Goal: Task Accomplishment & Management: Use online tool/utility

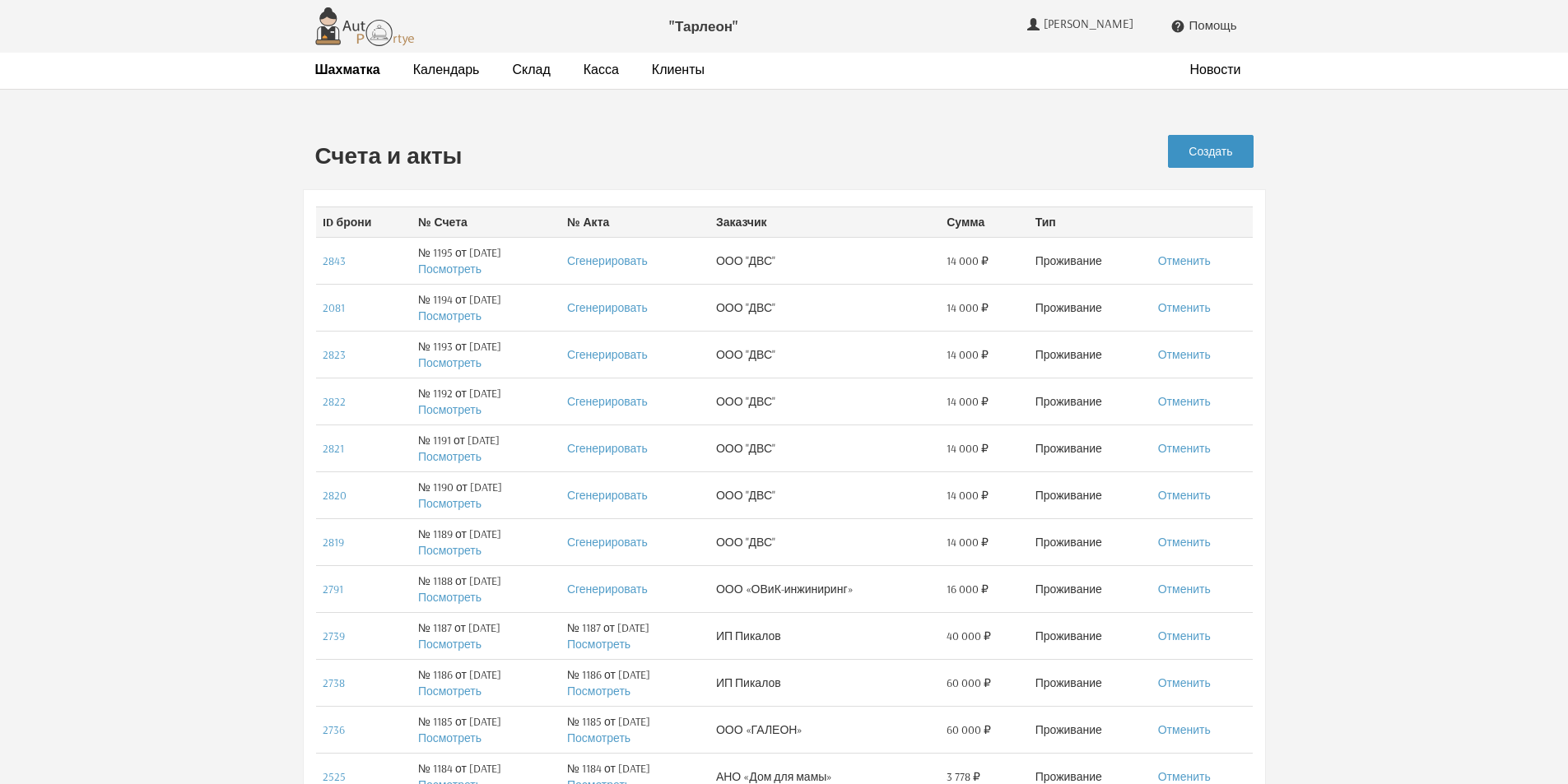
click at [1207, 149] on link "Создать" at bounding box center [1210, 151] width 84 height 33
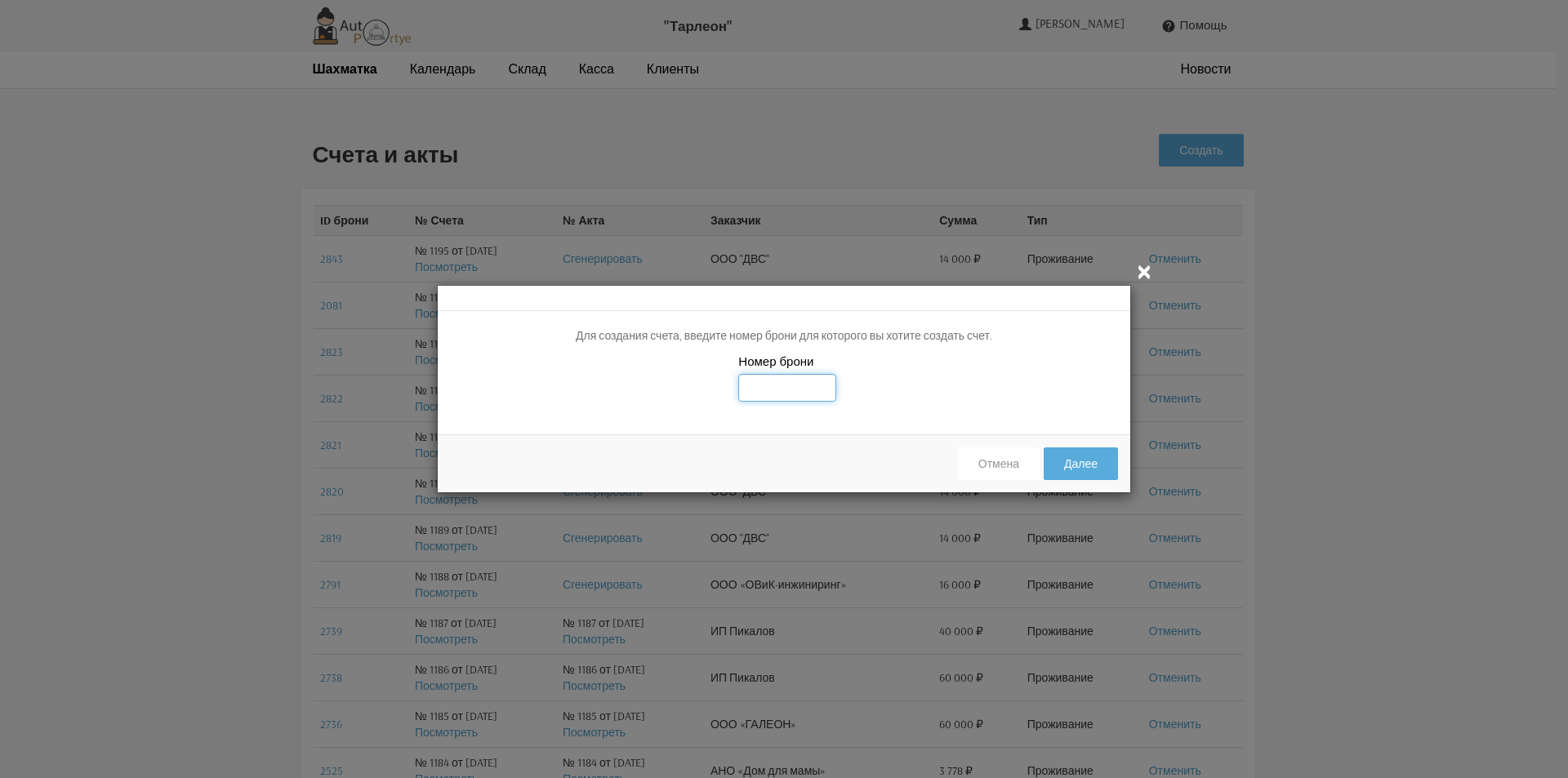
click at [774, 390] on input "text" at bounding box center [787, 388] width 98 height 28
type input "2899"
click at [978, 372] on div "Номер брони 2899" at bounding box center [784, 387] width 692 height 69
click at [1072, 467] on button "Далее" at bounding box center [1080, 464] width 74 height 33
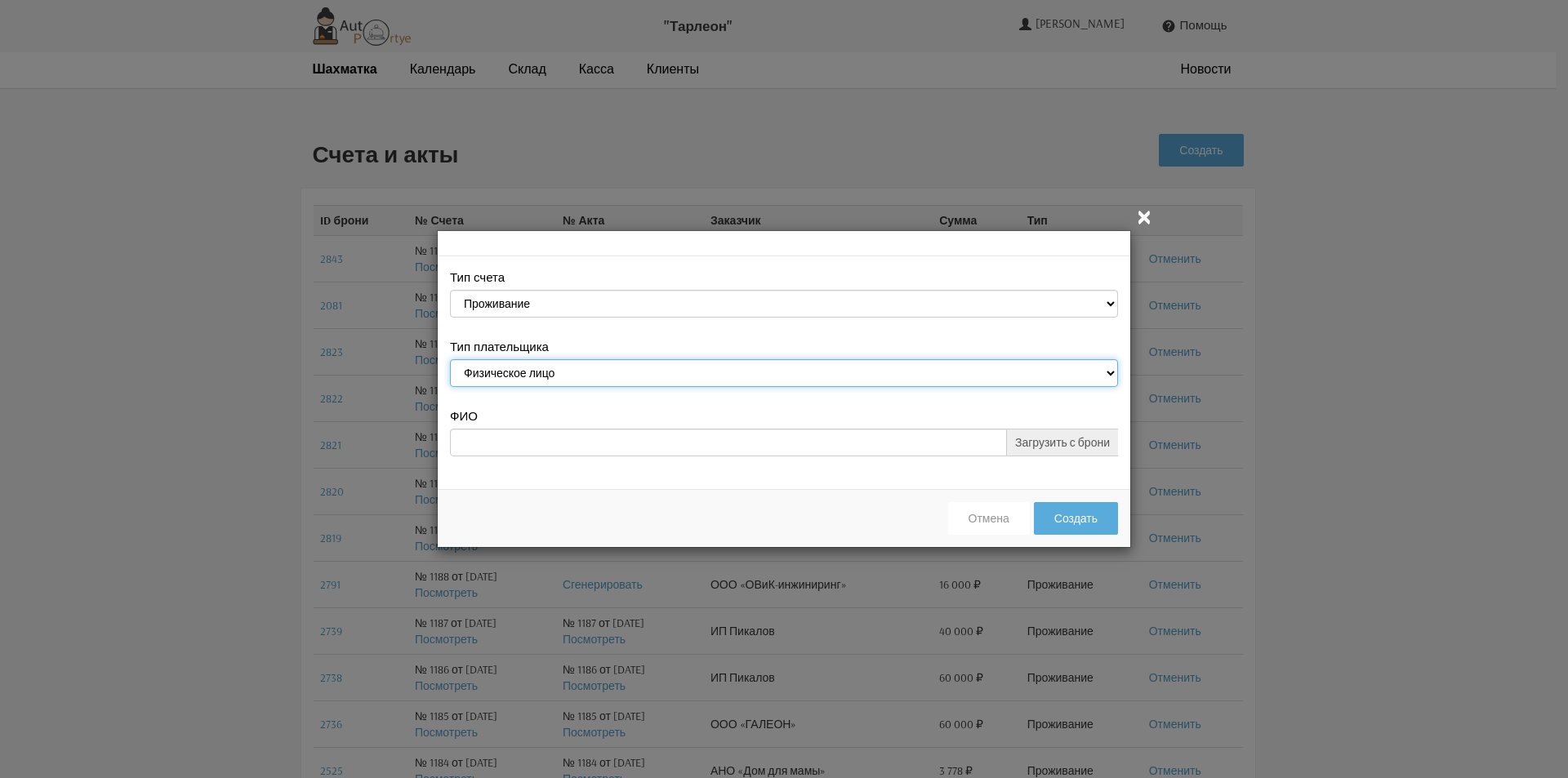
click at [836, 374] on select "Физическое лицо Юридическое лицо" at bounding box center [784, 373] width 668 height 28
select select "legal_entity"
click at [450, 362] on select "Физическое лицо Юридическое лицо" at bounding box center [784, 373] width 668 height 28
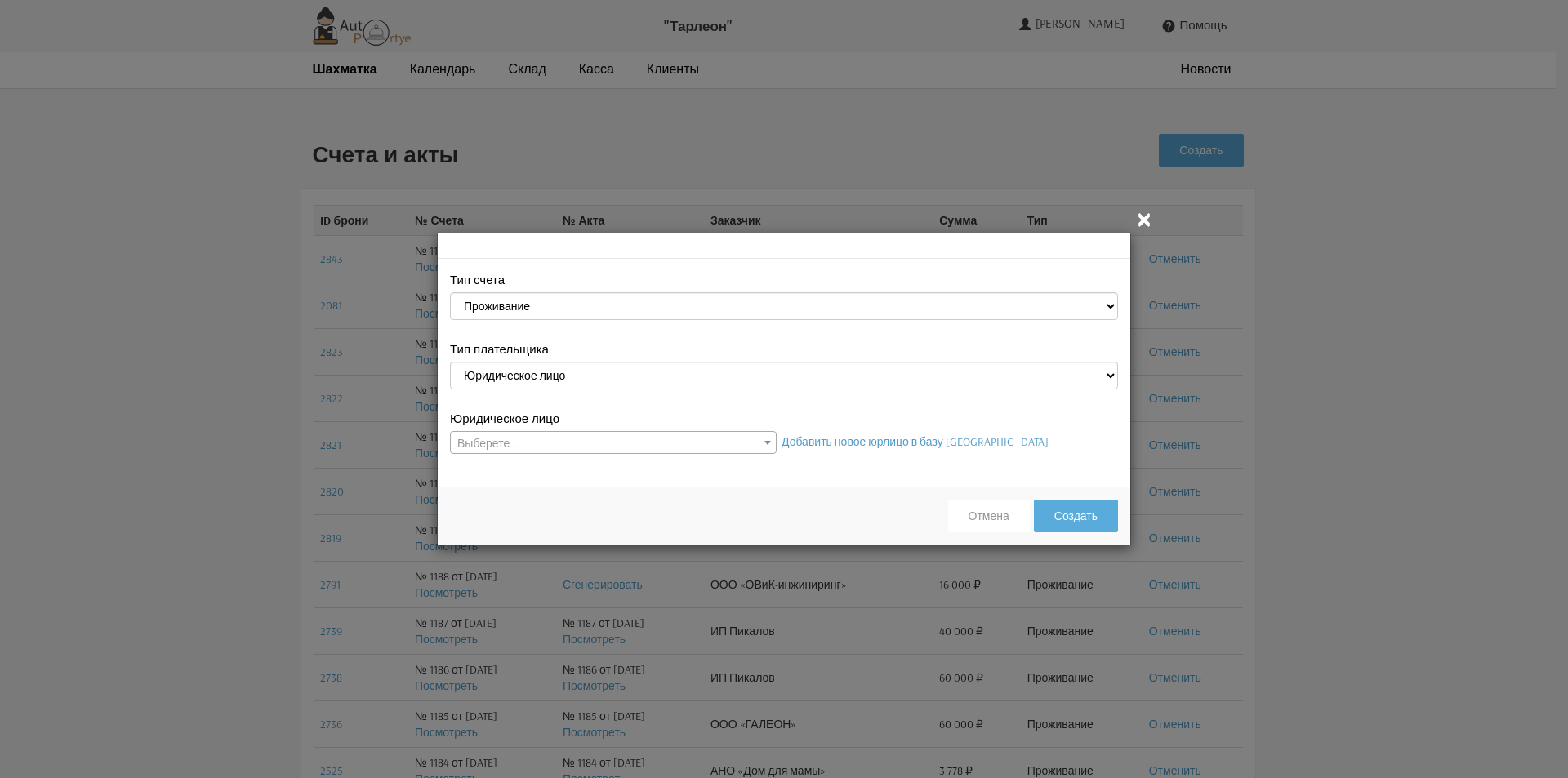
click at [759, 438] on span at bounding box center [767, 443] width 16 height 21
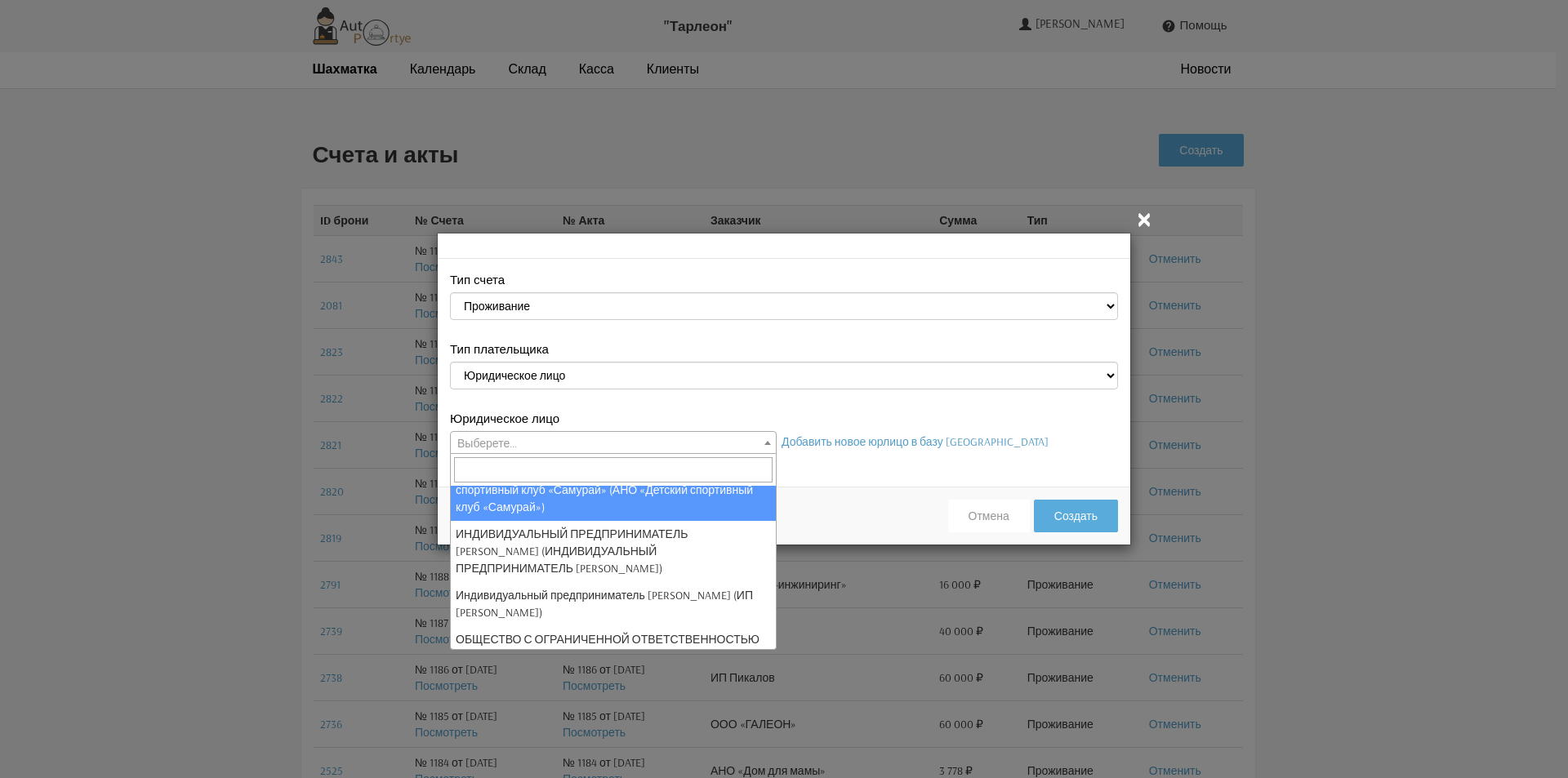
scroll to position [82, 0]
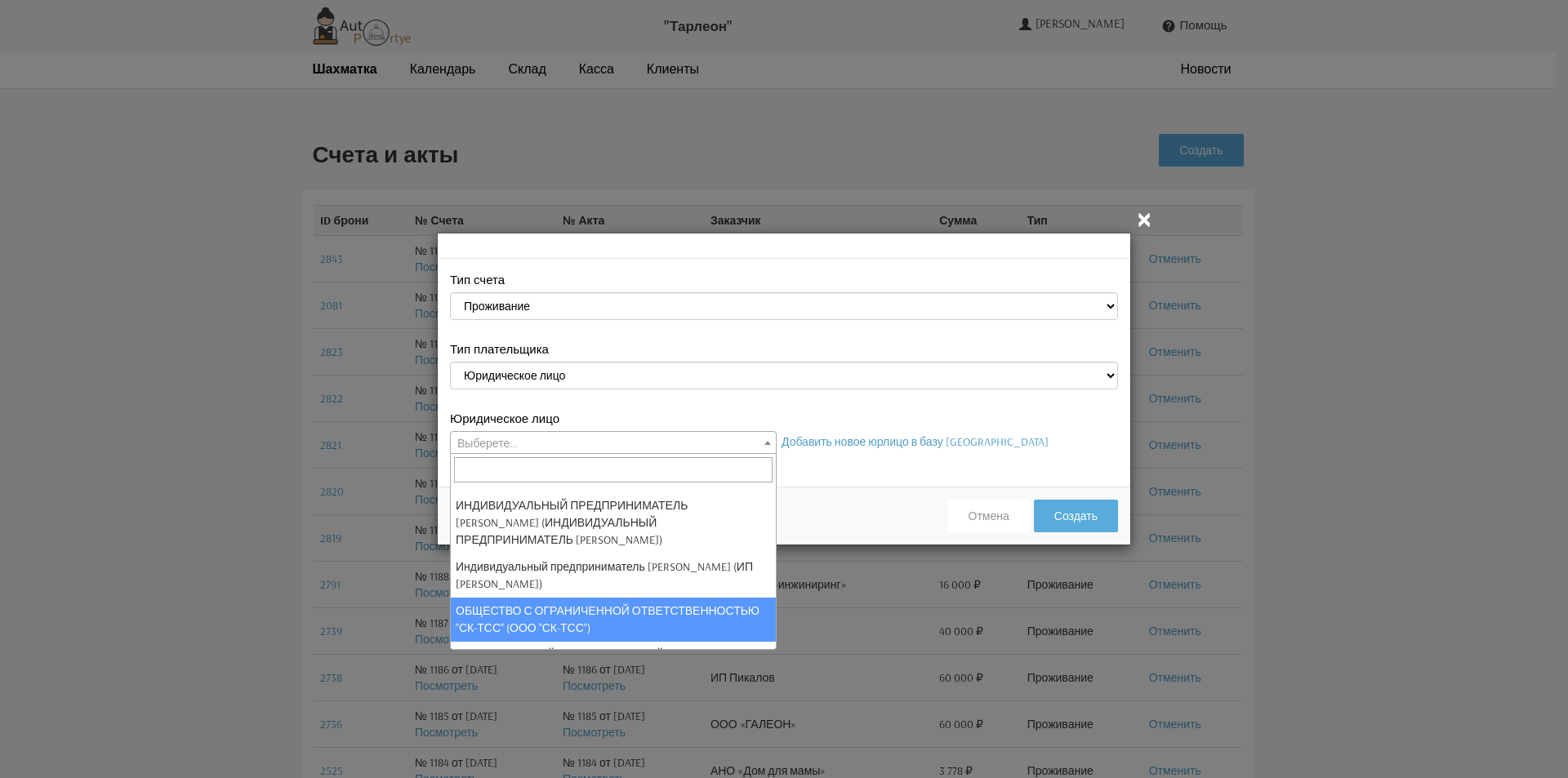
select select "101"
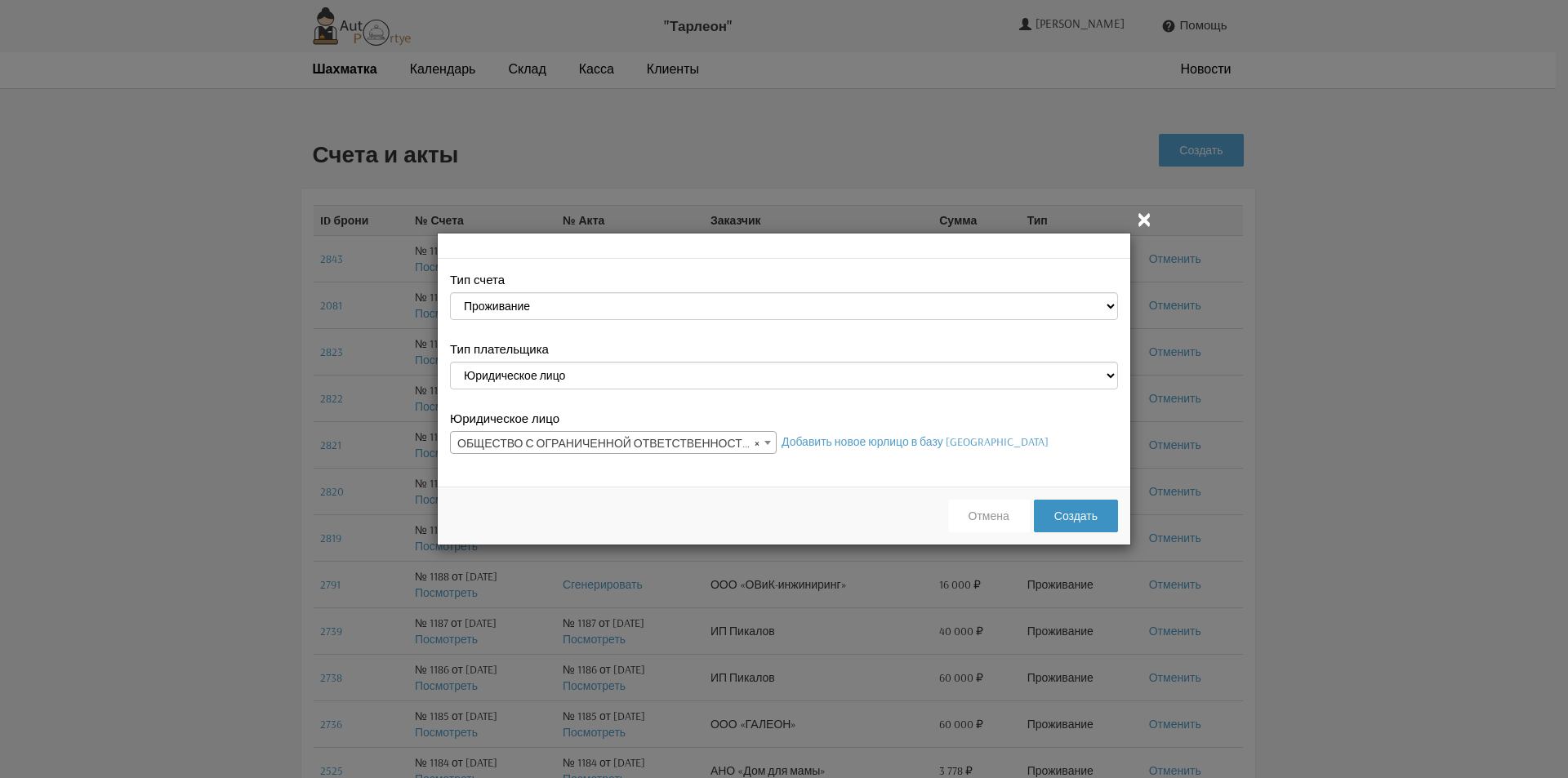
click at [1089, 514] on button "Создать" at bounding box center [1075, 516] width 84 height 33
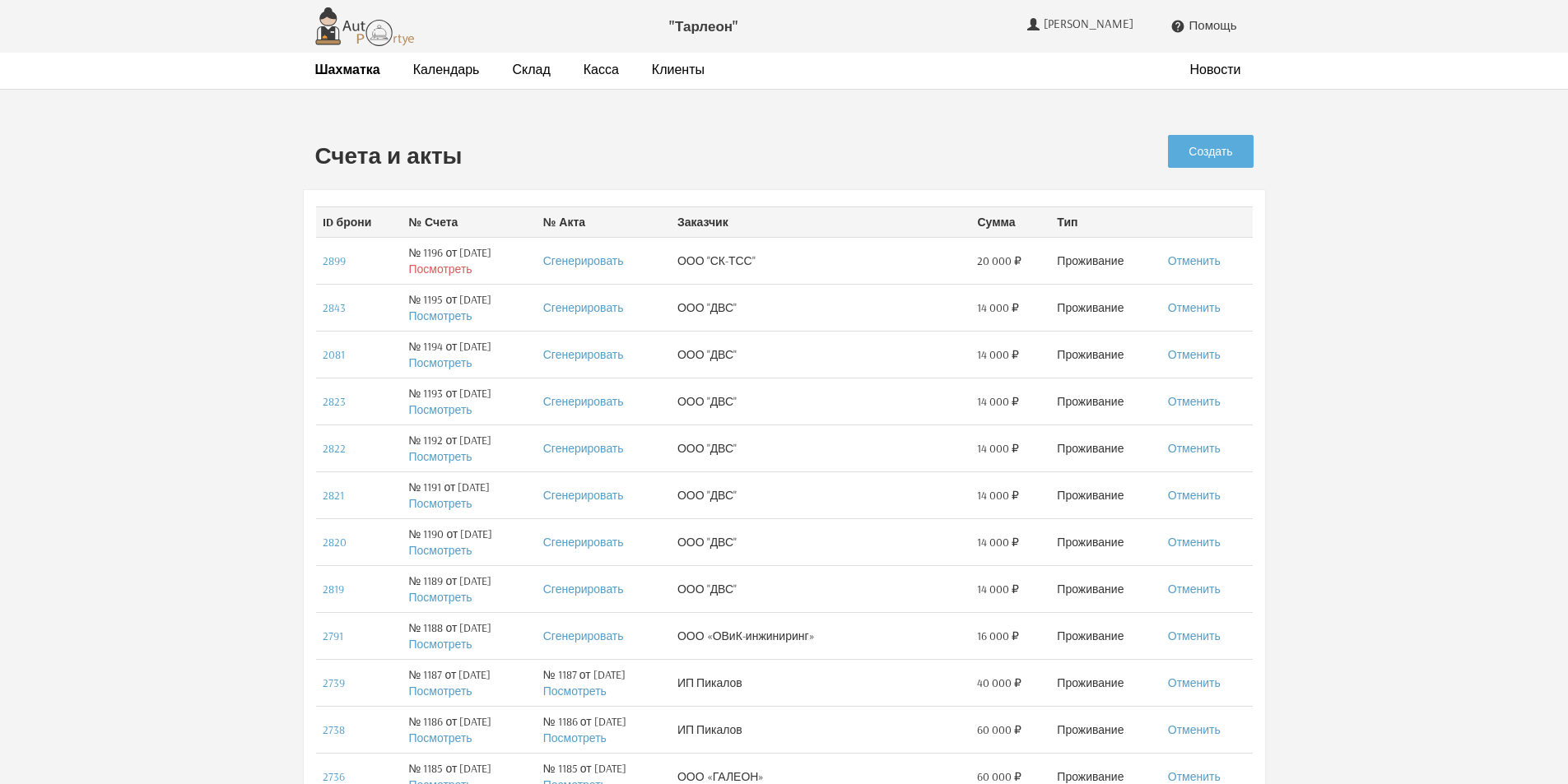
click at [439, 269] on link "Посмотреть" at bounding box center [440, 269] width 63 height 15
click at [350, 69] on strong "Шахматка" at bounding box center [347, 69] width 65 height 16
